Goal: Use online tool/utility: Utilize a website feature to perform a specific function

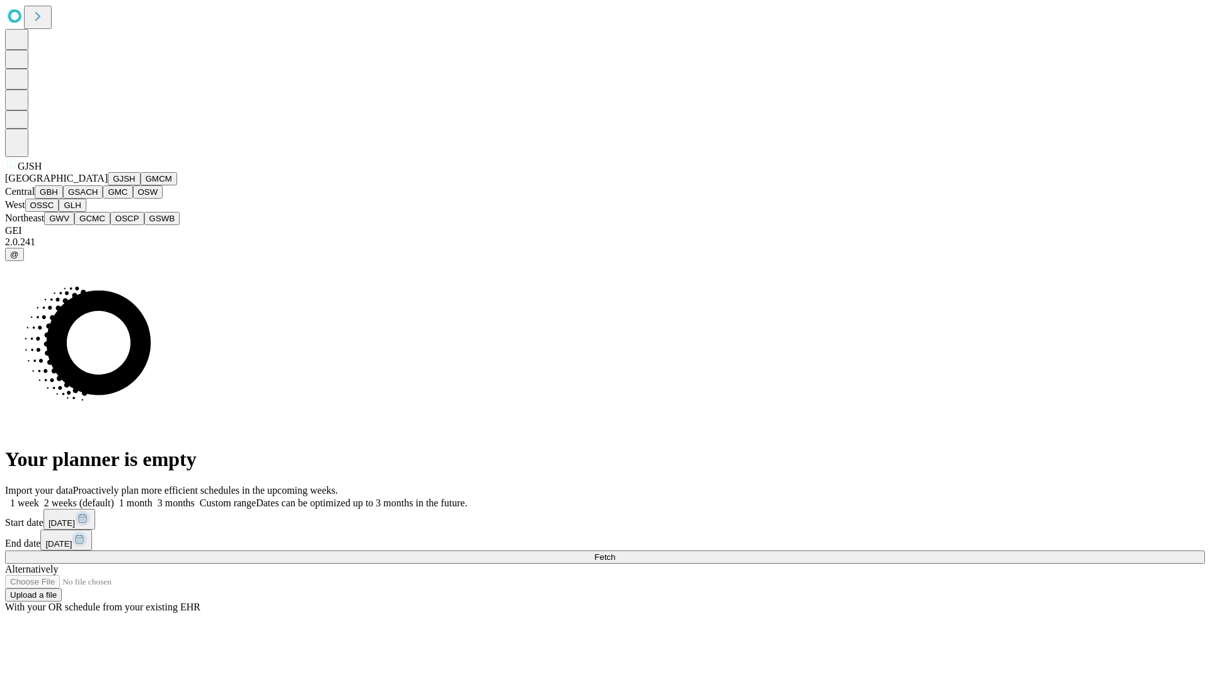
click at [108, 185] on button "GJSH" at bounding box center [124, 178] width 33 height 13
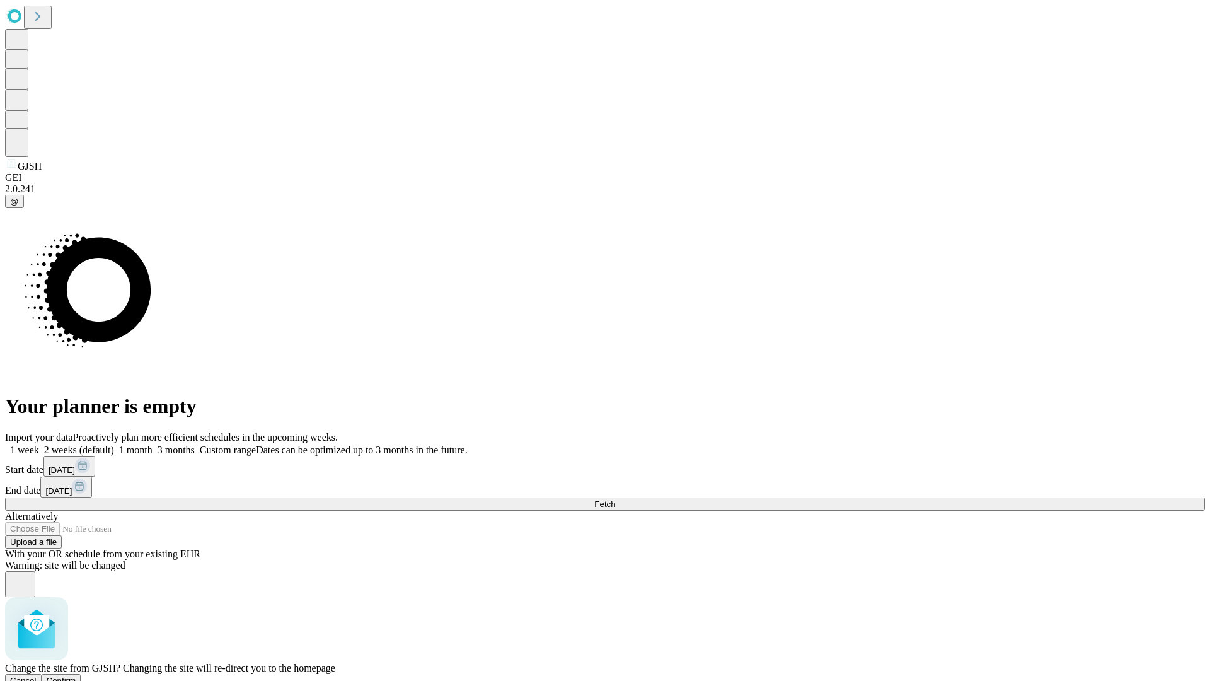
click at [76, 676] on span "Confirm" at bounding box center [62, 680] width 30 height 9
click at [153, 444] on label "1 month" at bounding box center [133, 449] width 38 height 11
click at [615, 499] on span "Fetch" at bounding box center [604, 503] width 21 height 9
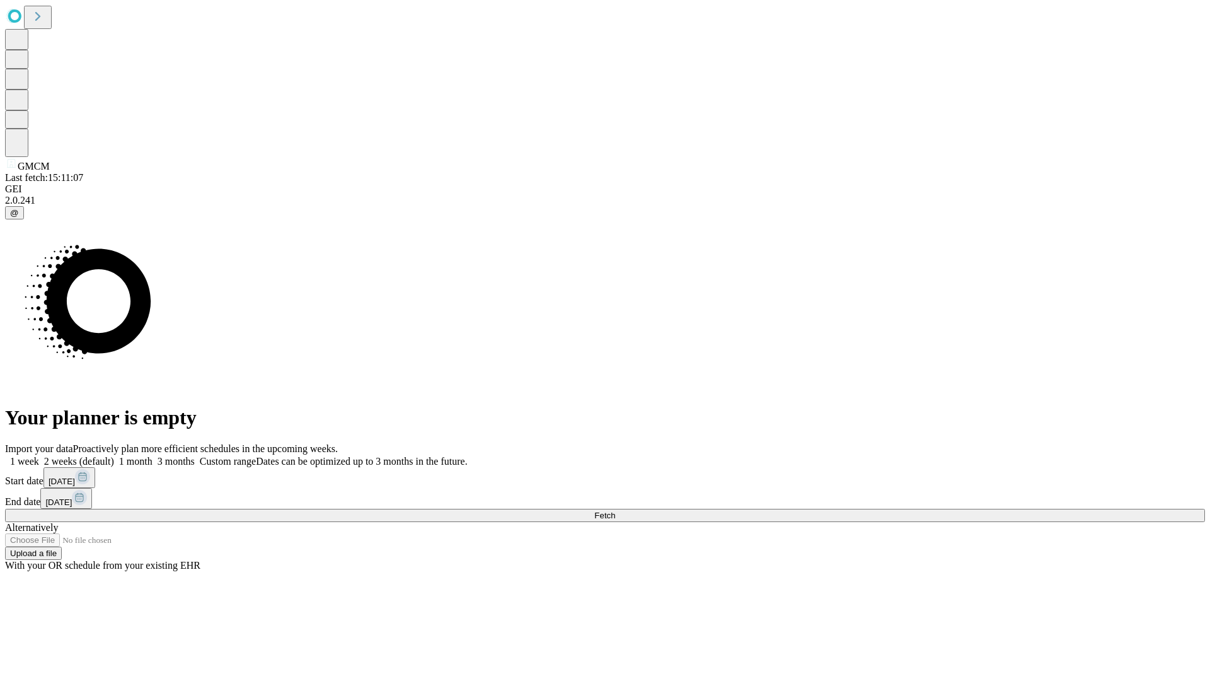
click at [153, 456] on label "1 month" at bounding box center [133, 461] width 38 height 11
click at [615, 510] on span "Fetch" at bounding box center [604, 514] width 21 height 9
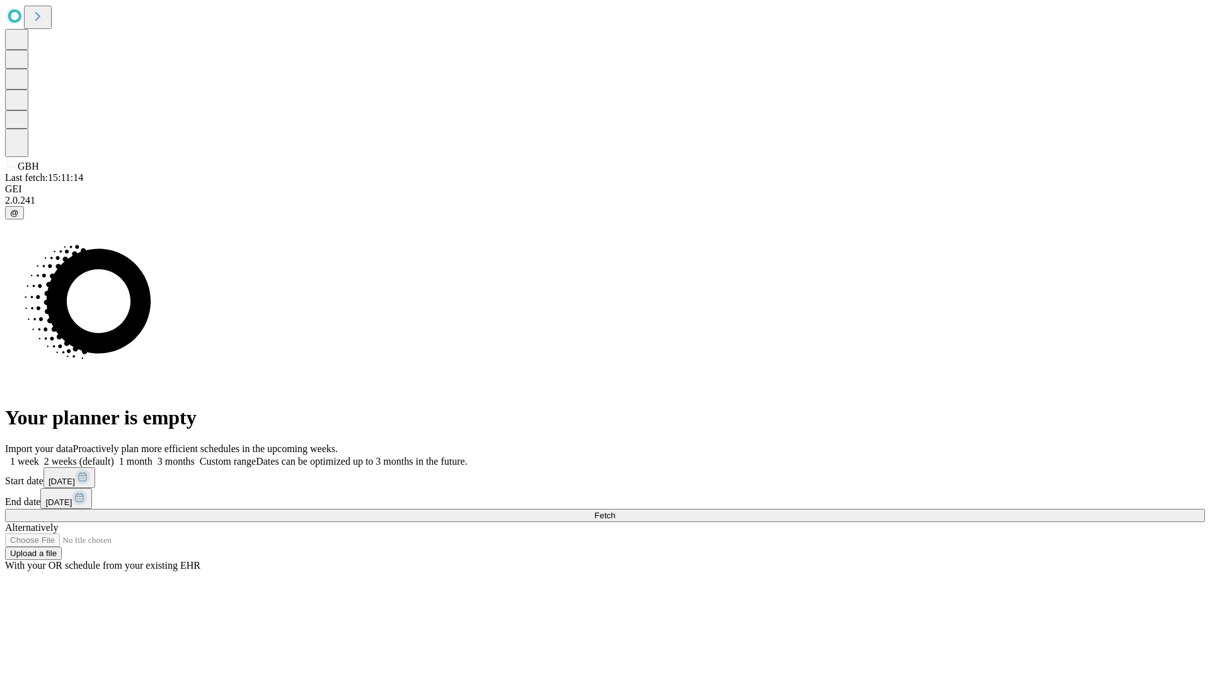
click at [153, 456] on label "1 month" at bounding box center [133, 461] width 38 height 11
click at [615, 510] on span "Fetch" at bounding box center [604, 514] width 21 height 9
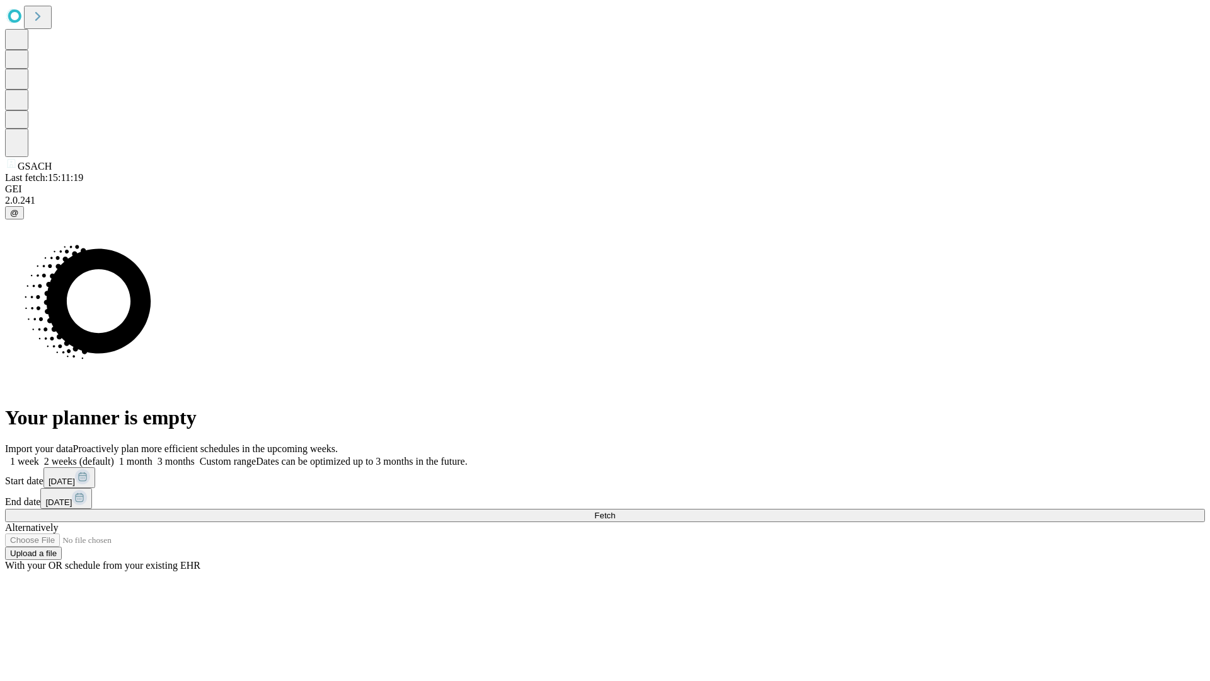
click at [153, 456] on label "1 month" at bounding box center [133, 461] width 38 height 11
click at [615, 510] on span "Fetch" at bounding box center [604, 514] width 21 height 9
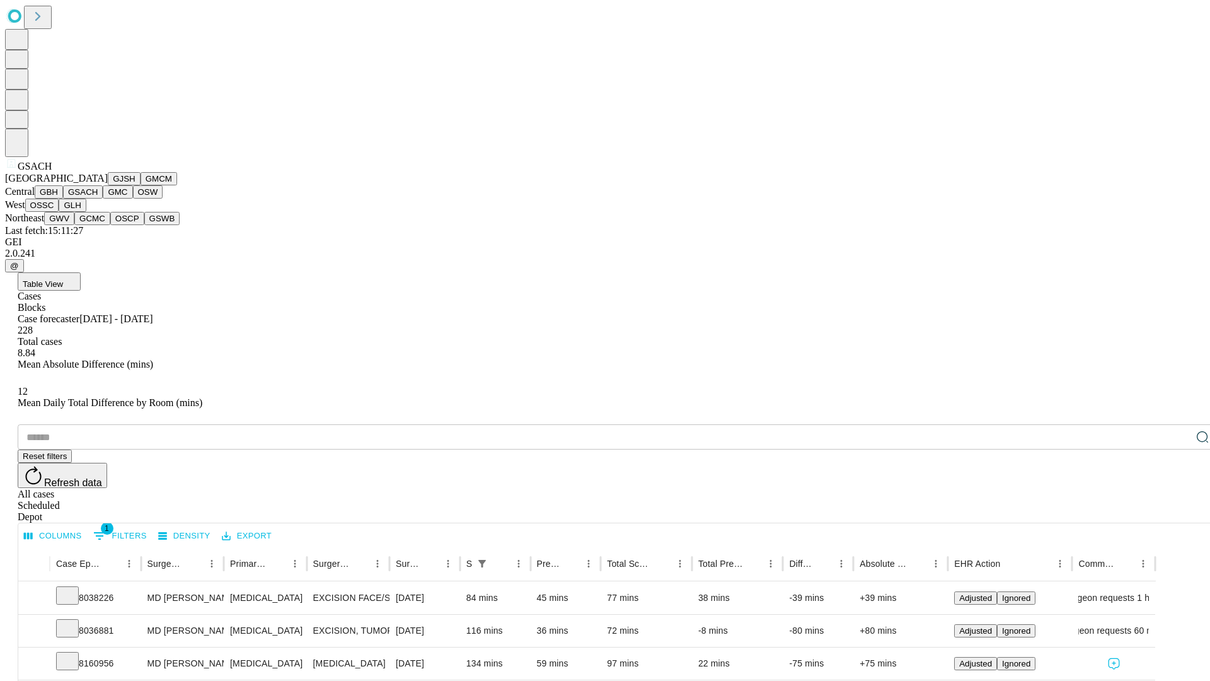
click at [103, 199] on button "GMC" at bounding box center [118, 191] width 30 height 13
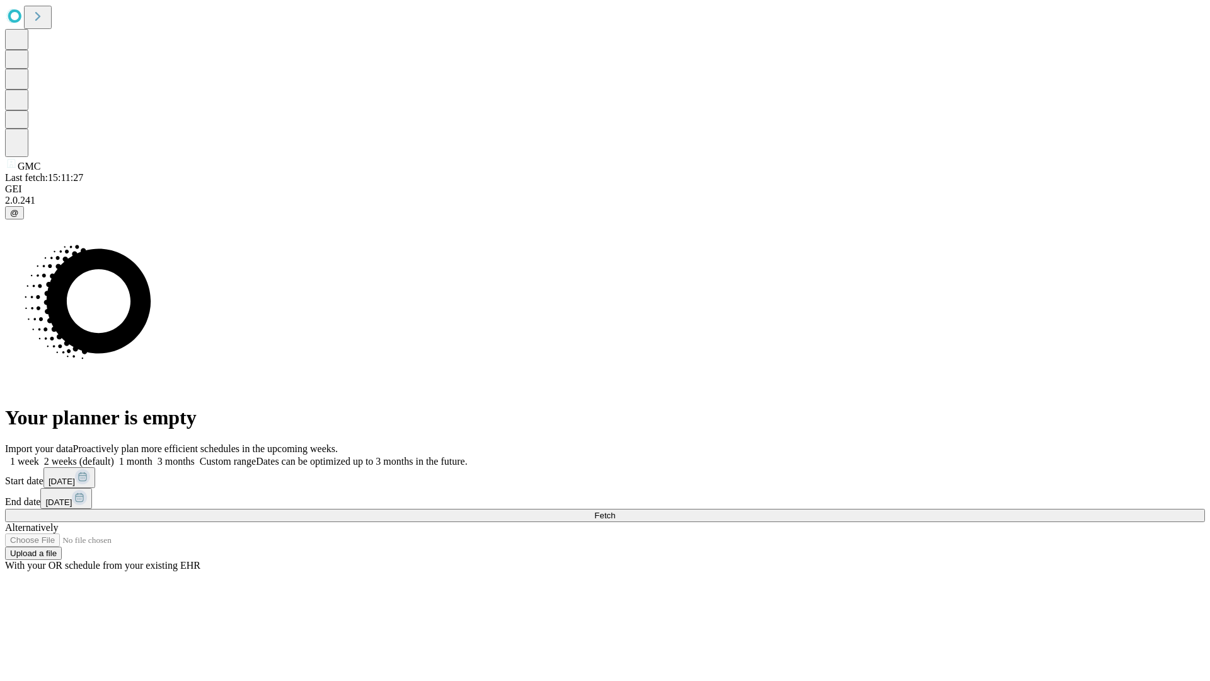
click at [153, 456] on label "1 month" at bounding box center [133, 461] width 38 height 11
click at [615, 510] on span "Fetch" at bounding box center [604, 514] width 21 height 9
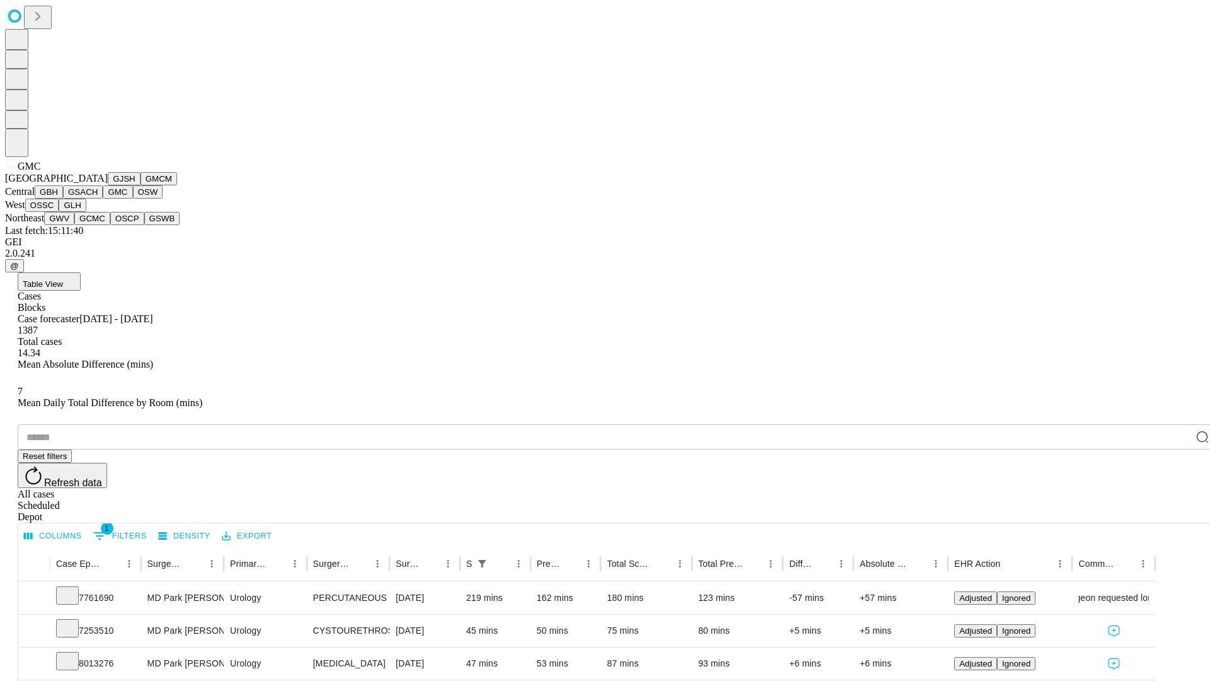
click at [133, 199] on button "OSW" at bounding box center [148, 191] width 30 height 13
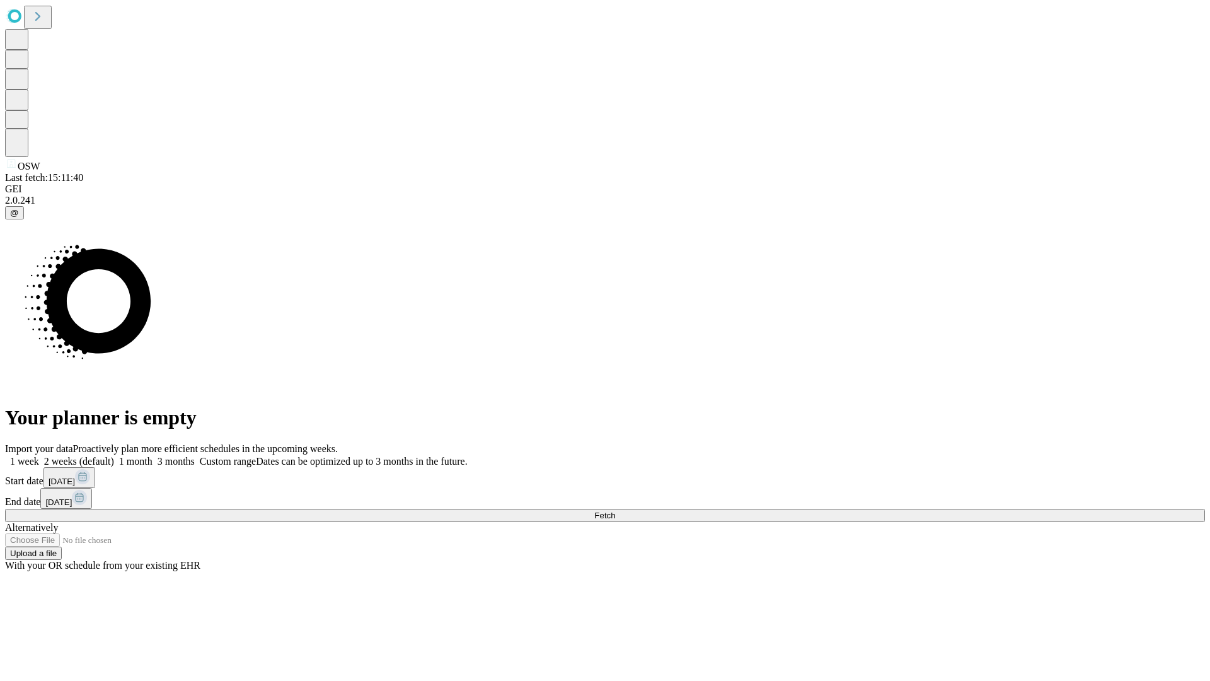
click at [153, 456] on label "1 month" at bounding box center [133, 461] width 38 height 11
click at [615, 510] on span "Fetch" at bounding box center [604, 514] width 21 height 9
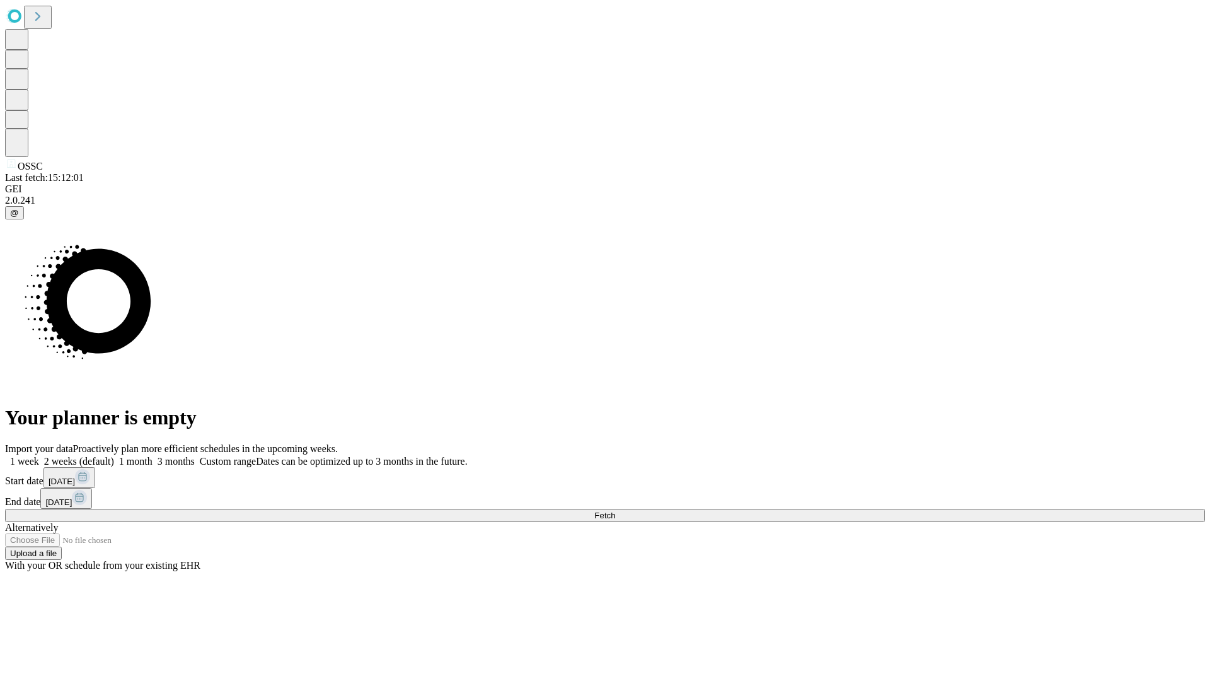
click at [153, 456] on label "1 month" at bounding box center [133, 461] width 38 height 11
click at [615, 510] on span "Fetch" at bounding box center [604, 514] width 21 height 9
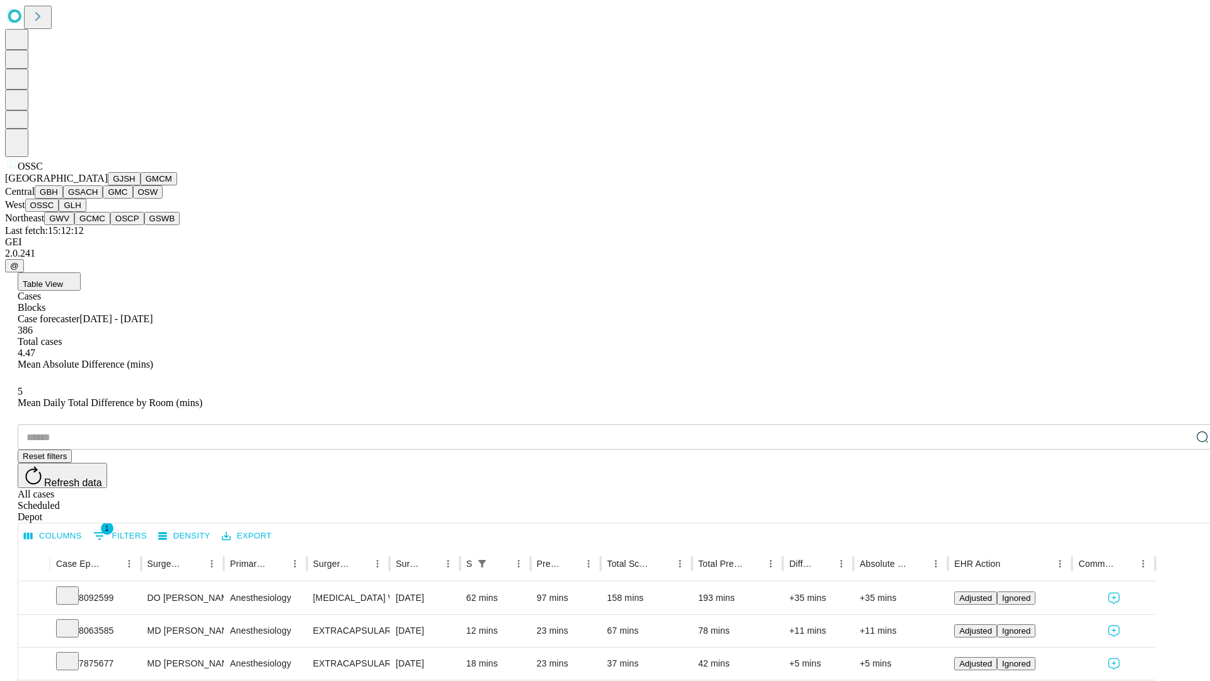
click at [86, 212] on button "GLH" at bounding box center [72, 205] width 27 height 13
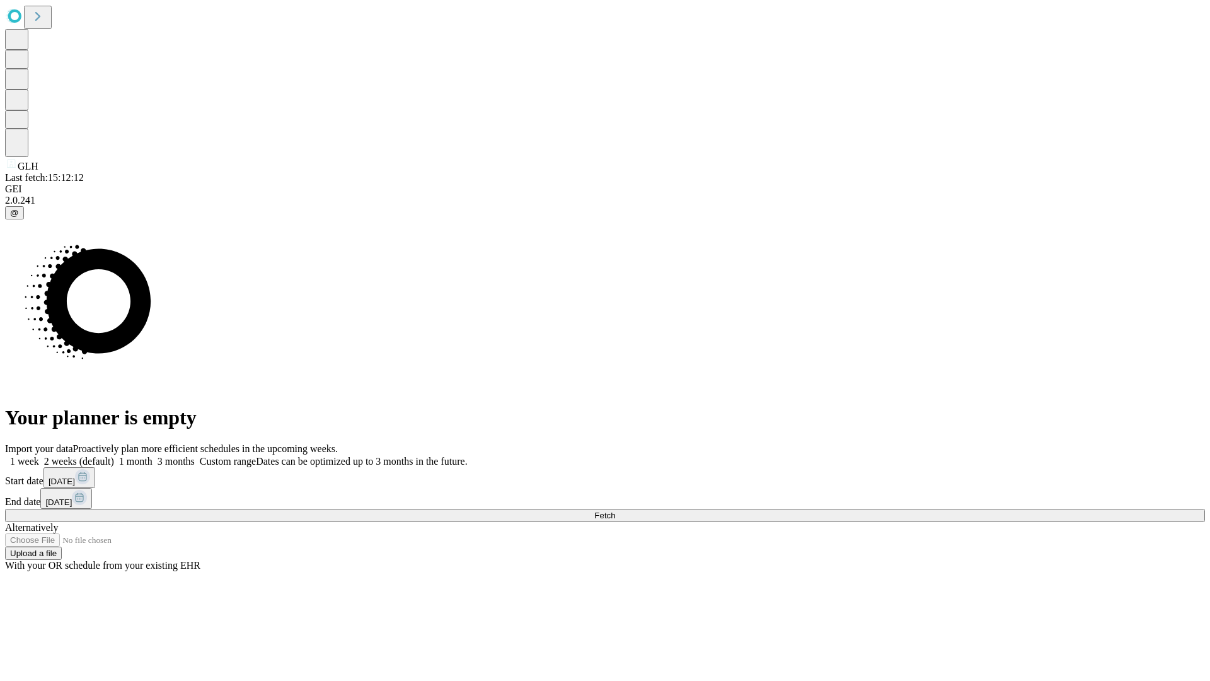
click at [615, 510] on span "Fetch" at bounding box center [604, 514] width 21 height 9
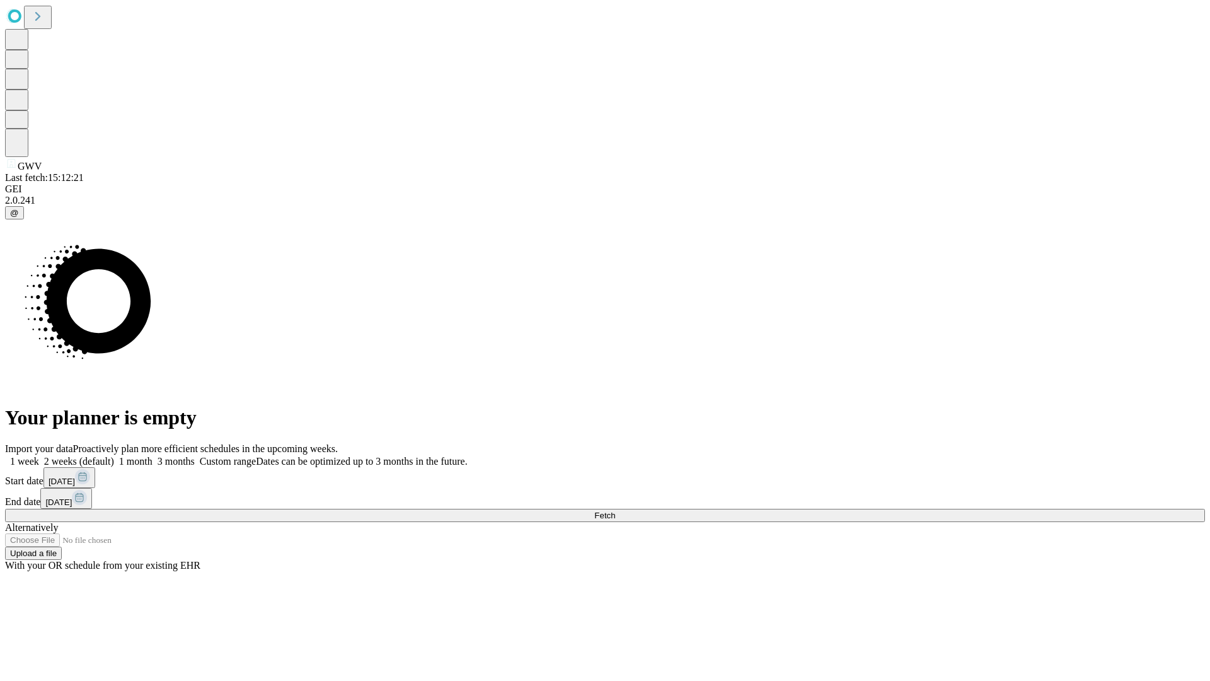
click at [153, 456] on label "1 month" at bounding box center [133, 461] width 38 height 11
click at [615, 510] on span "Fetch" at bounding box center [604, 514] width 21 height 9
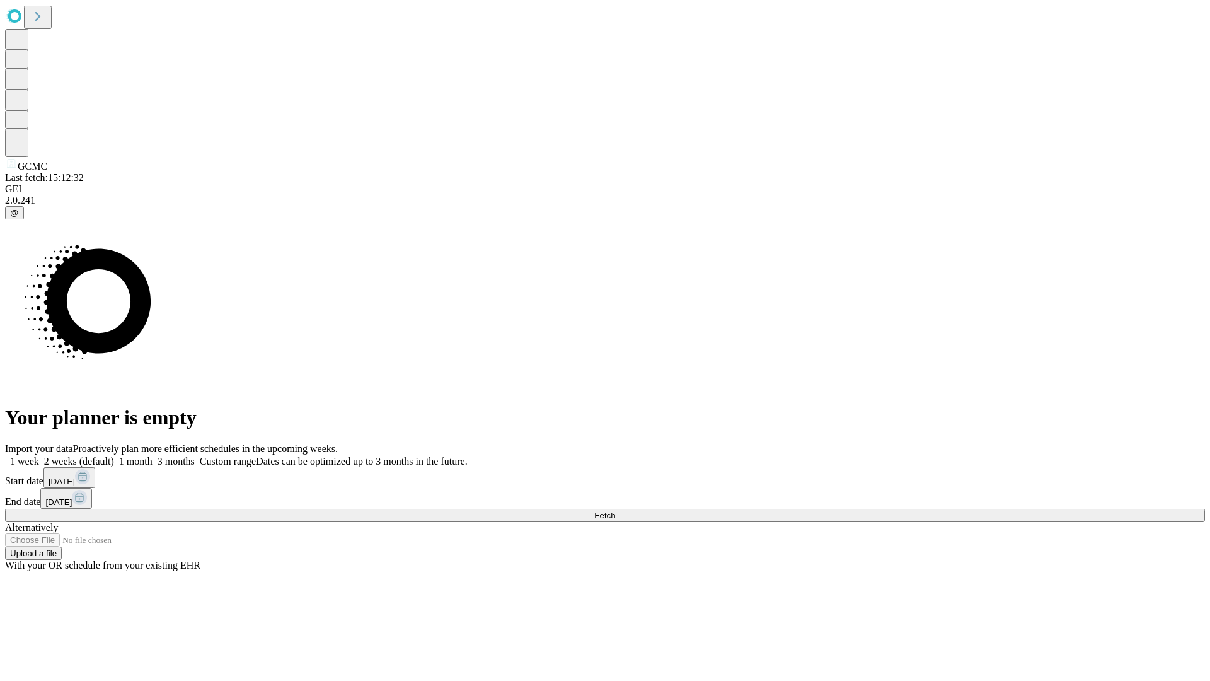
click at [153, 456] on label "1 month" at bounding box center [133, 461] width 38 height 11
click at [615, 510] on span "Fetch" at bounding box center [604, 514] width 21 height 9
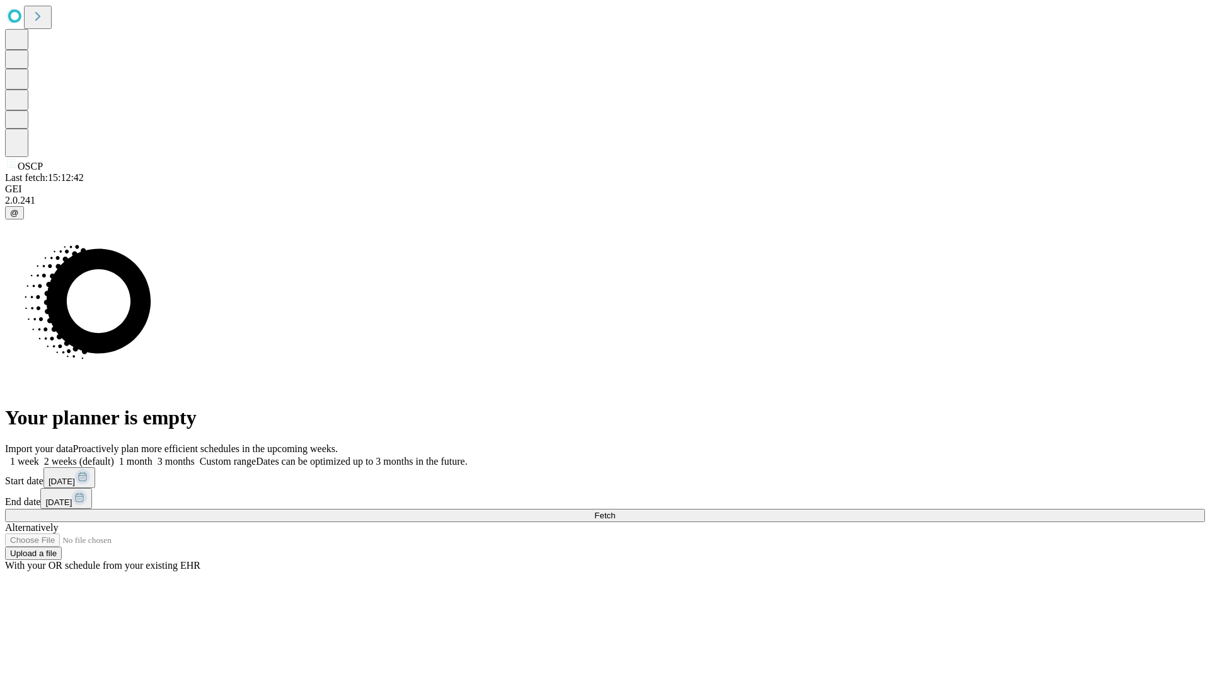
click at [153, 456] on label "1 month" at bounding box center [133, 461] width 38 height 11
click at [615, 510] on span "Fetch" at bounding box center [604, 514] width 21 height 9
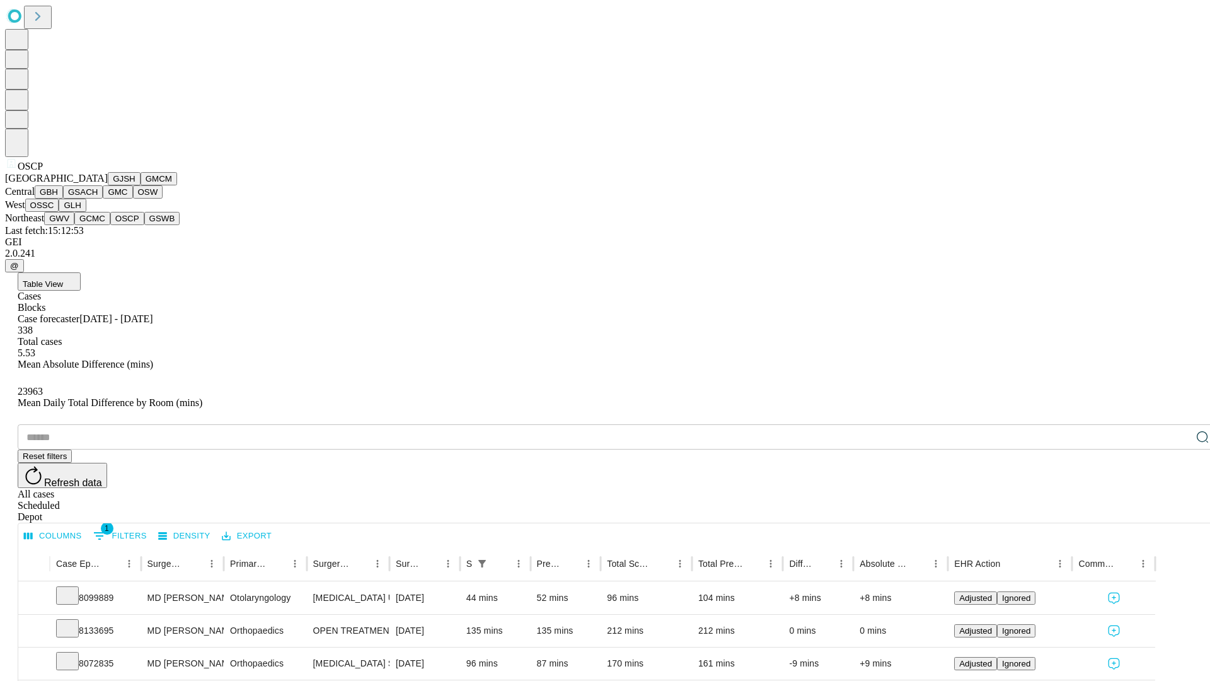
click at [144, 225] on button "GSWB" at bounding box center [162, 218] width 36 height 13
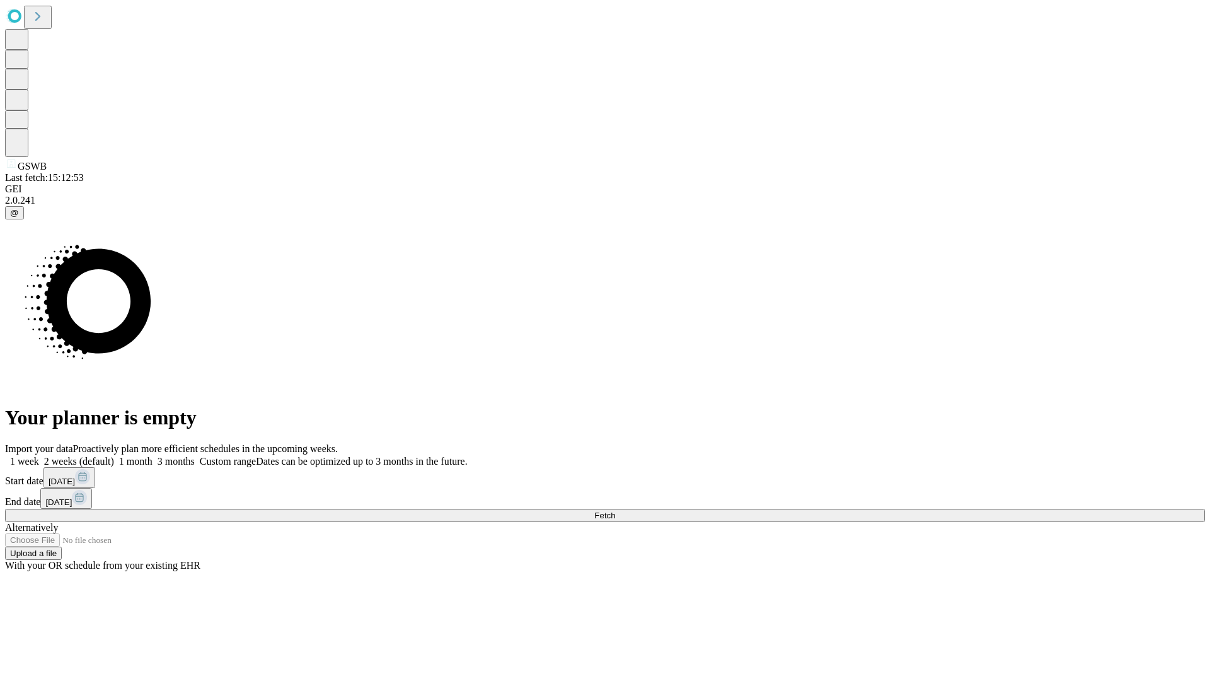
click at [615, 510] on span "Fetch" at bounding box center [604, 514] width 21 height 9
